Goal: Task Accomplishment & Management: Manage account settings

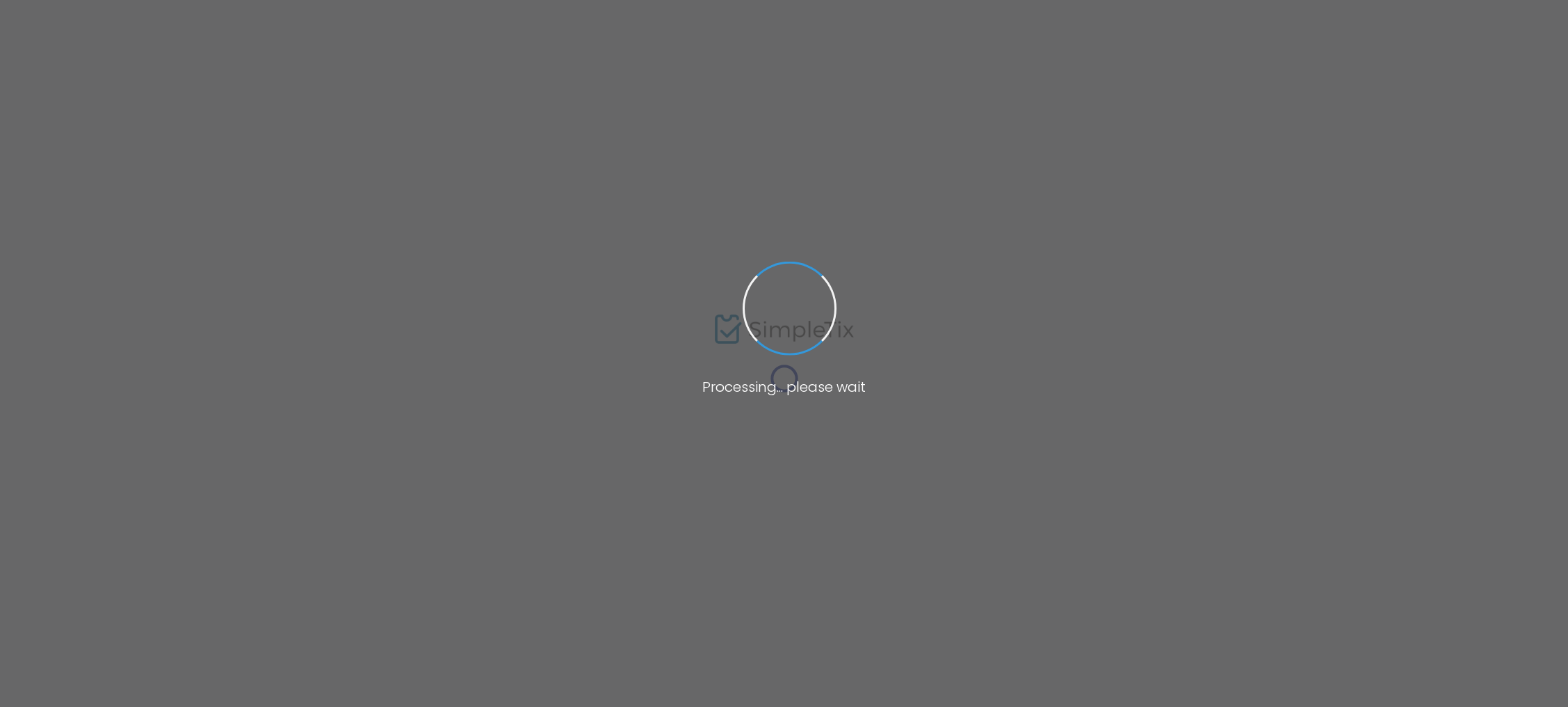
type input "YOUR MOMENT ON THE RED RUG"
type textarea "[PERSON_NAME]'s most inspiring evening of ideas and connection! Get exclusive a…"
type input "Grab your Ticket"
type input "[GEOGRAPHIC_DATA]"
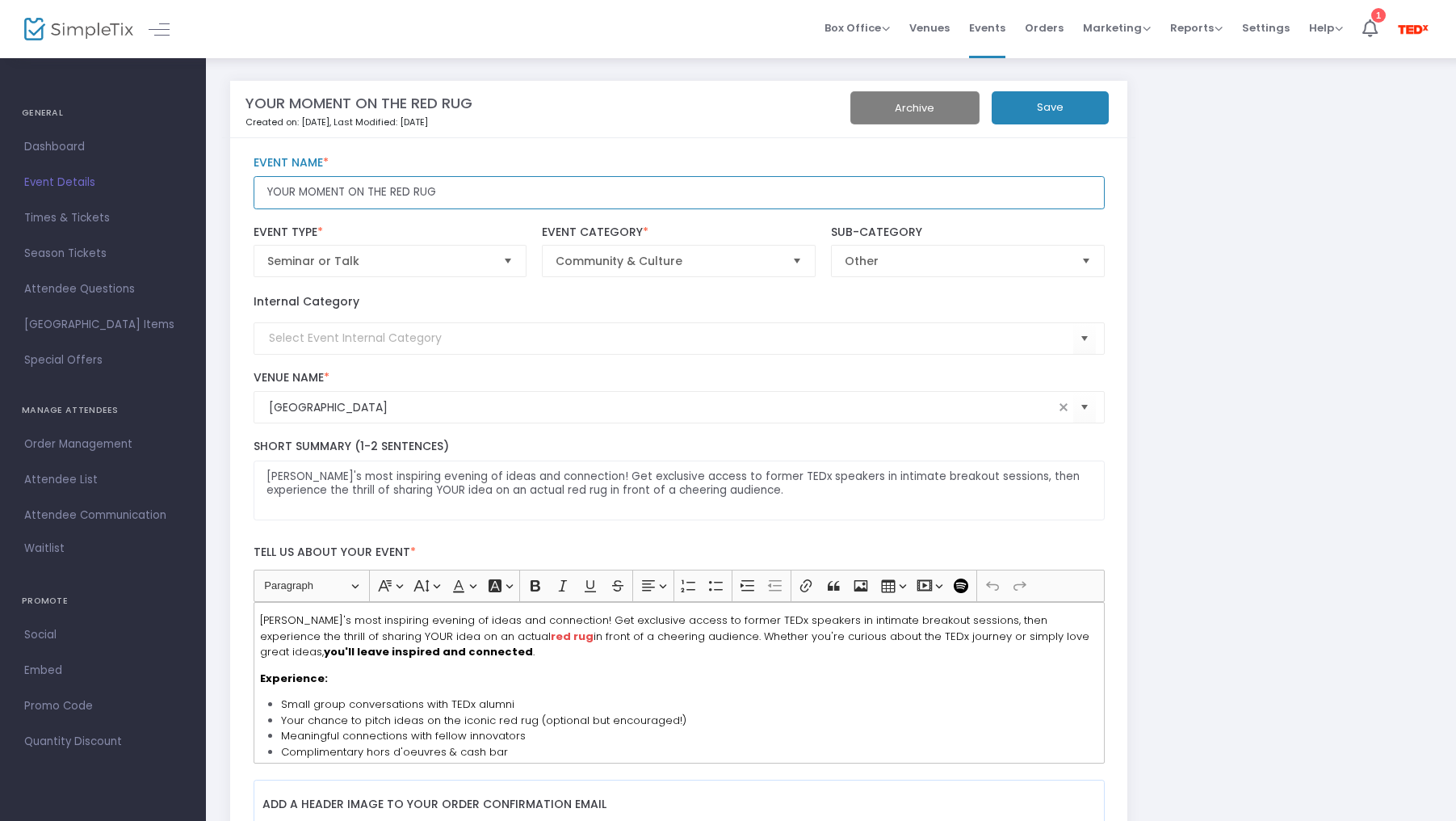
click at [502, 201] on input "YOUR MOMENT ON THE RED RUG" at bounding box center [679, 192] width 851 height 33
click at [50, 151] on span "Dashboard" at bounding box center [103, 147] width 157 height 21
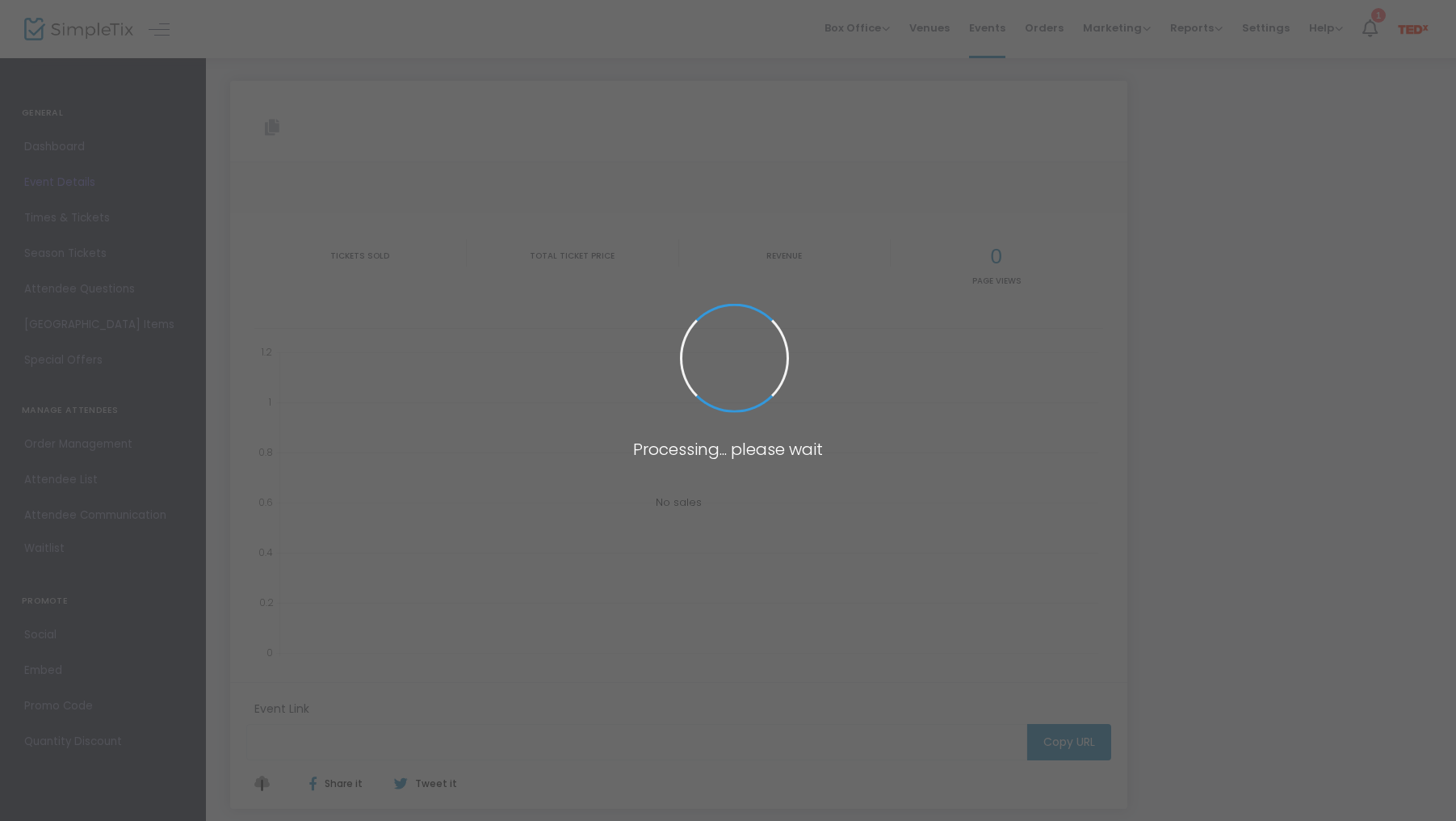
type input "[URL][DOMAIN_NAME]"
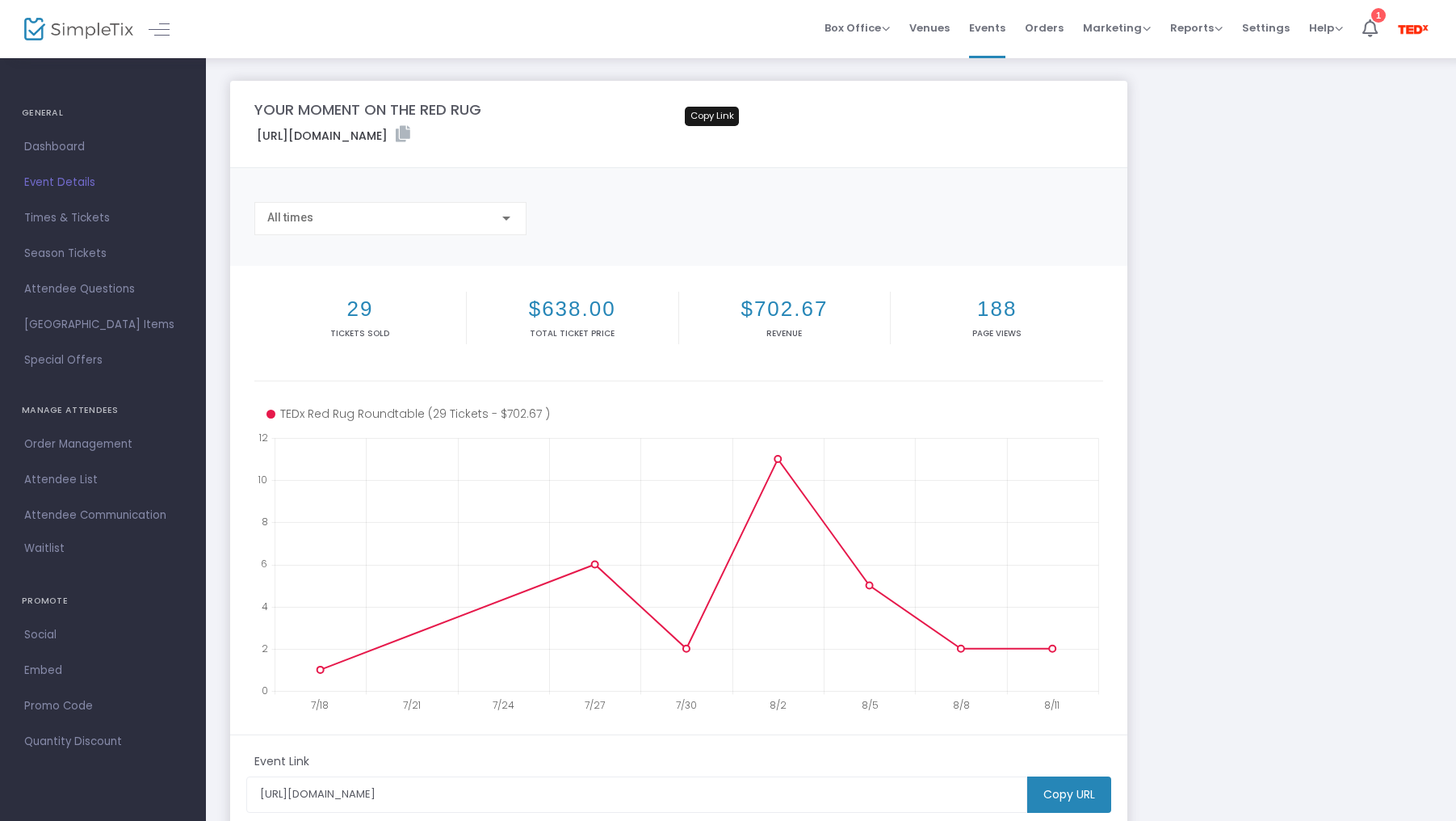
click at [410, 137] on icon at bounding box center [402, 134] width 14 height 16
